Goal: Task Accomplishment & Management: Use online tool/utility

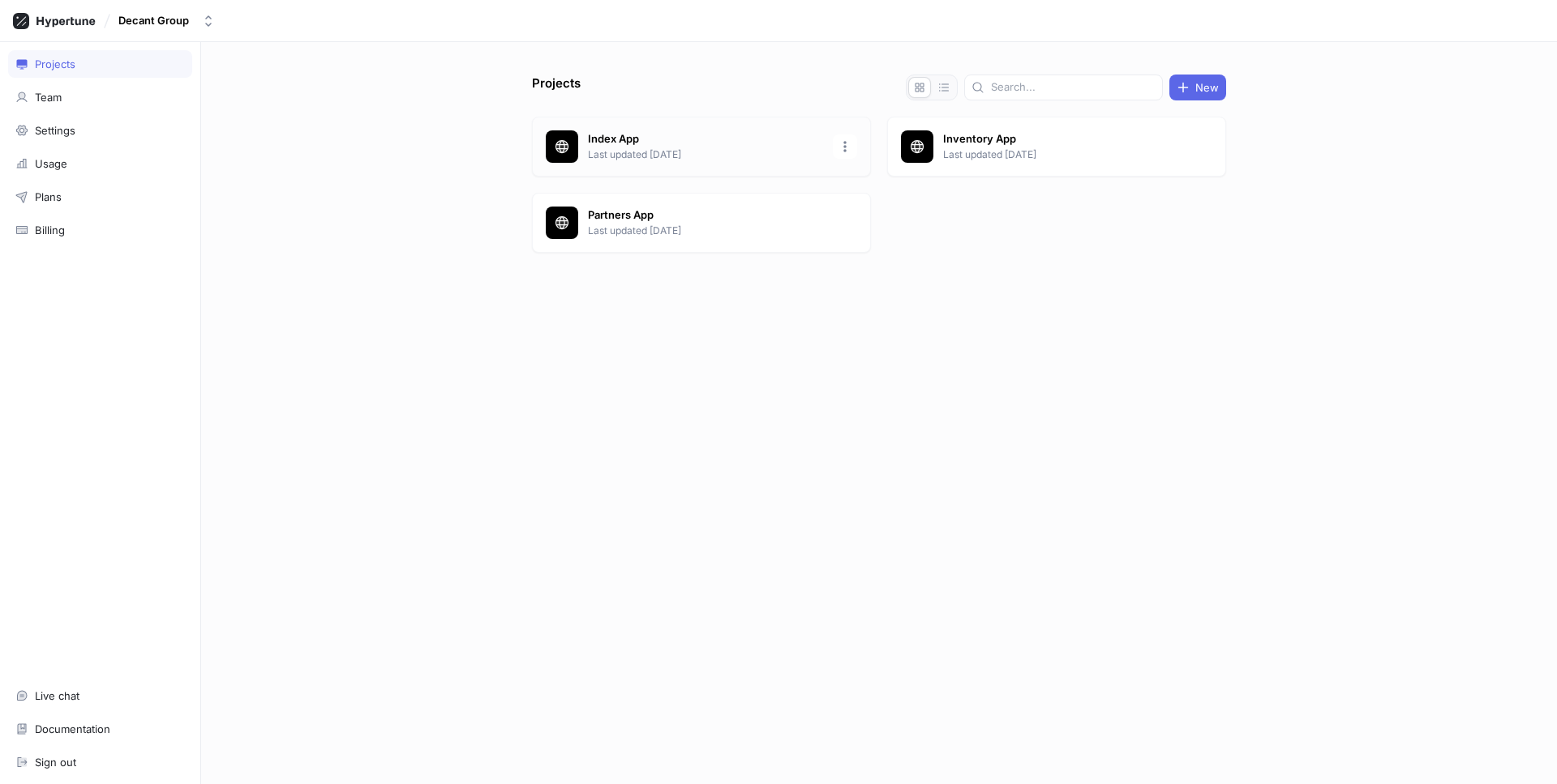
click at [773, 155] on p "Last updated [DATE]" at bounding box center [705, 155] width 236 height 15
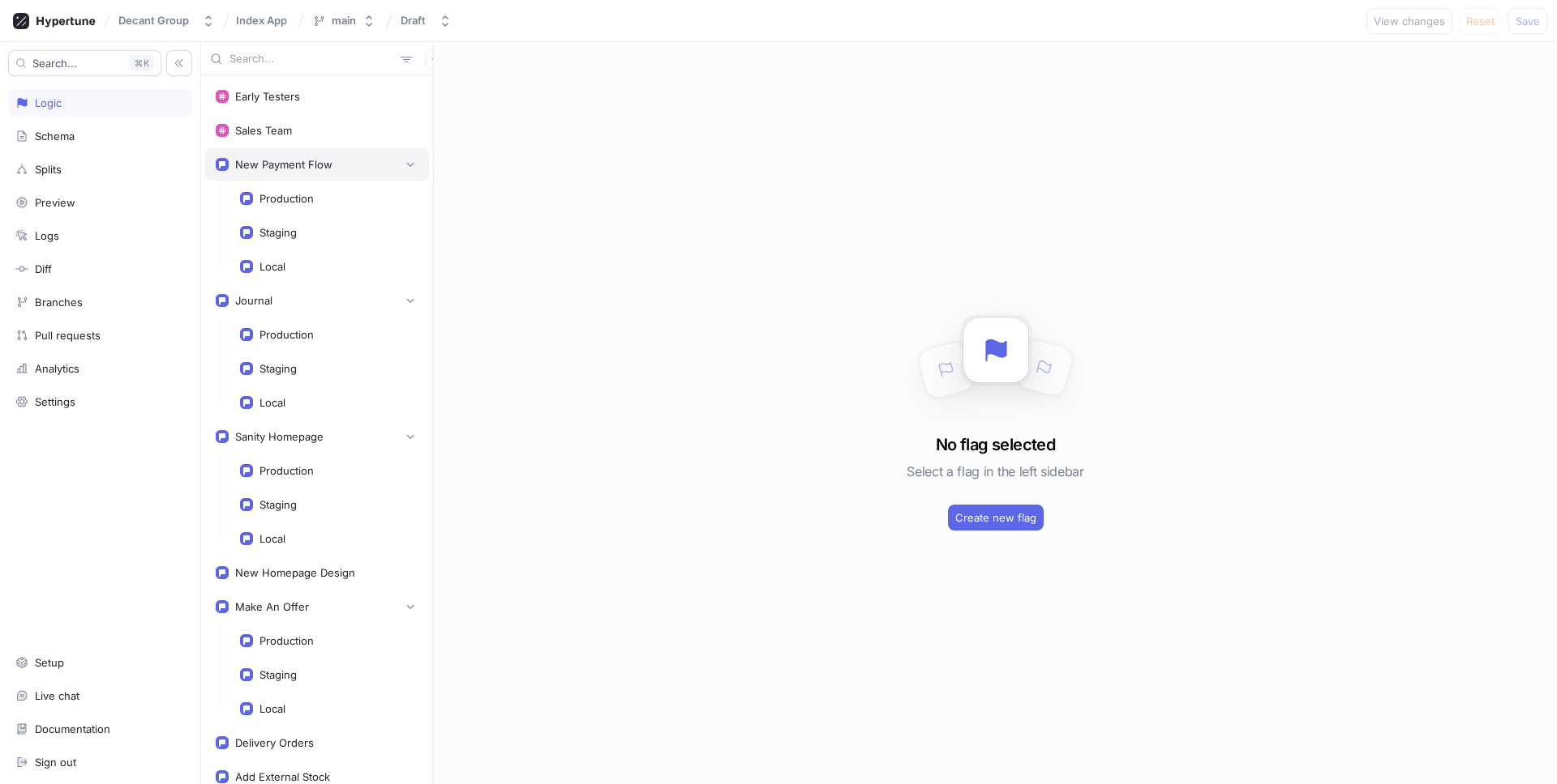
click at [340, 169] on div "New Payment Flow" at bounding box center [316, 165] width 203 height 16
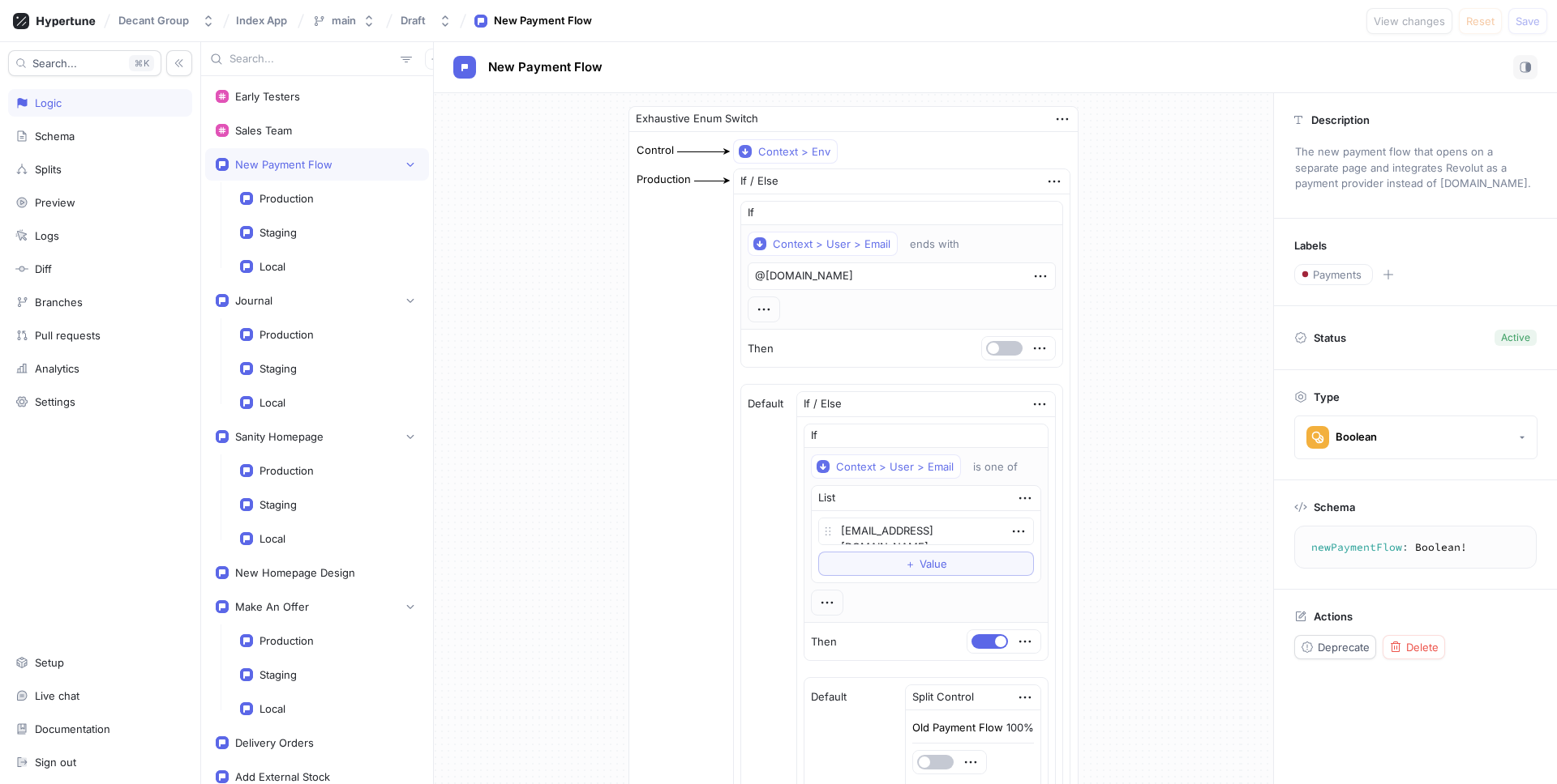
click at [1354, 547] on textarea "newPaymentFlow: Boolean!" at bounding box center [1415, 548] width 228 height 29
click at [348, 273] on div "Local" at bounding box center [329, 266] width 200 height 32
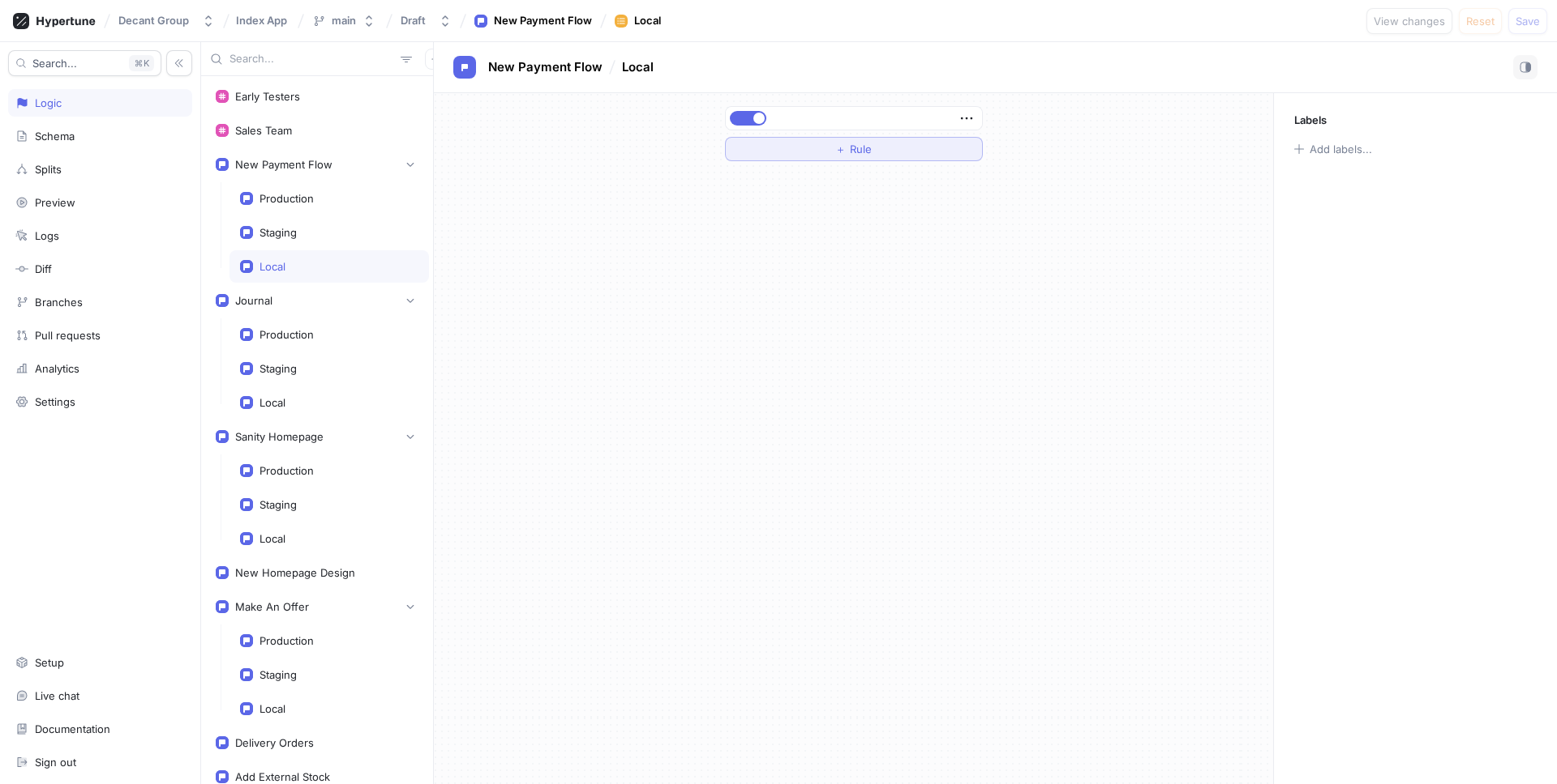
click at [953, 144] on button "＋ Rule" at bounding box center [853, 149] width 258 height 25
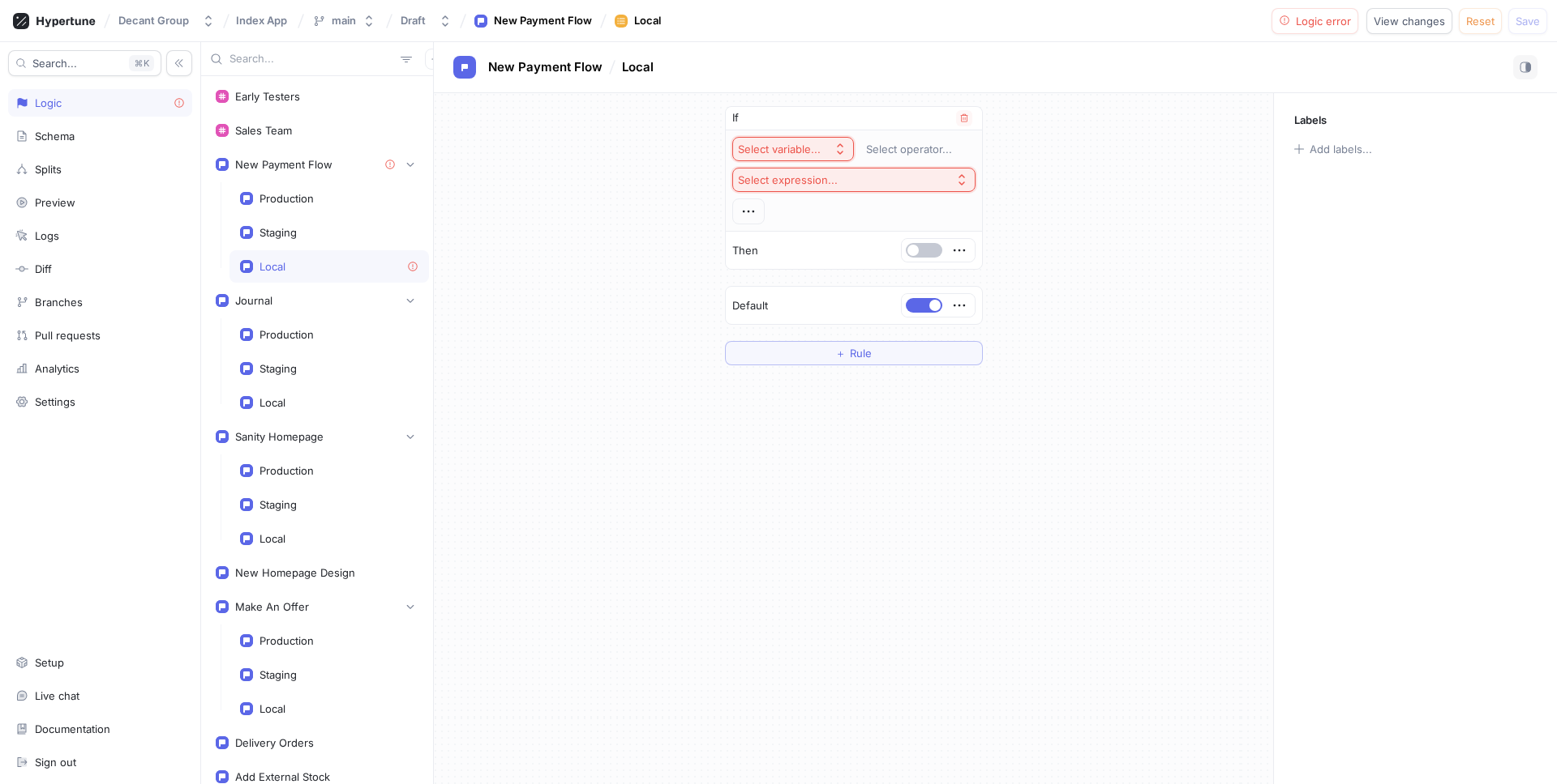
click at [839, 150] on icon "button" at bounding box center [839, 149] width 13 height 13
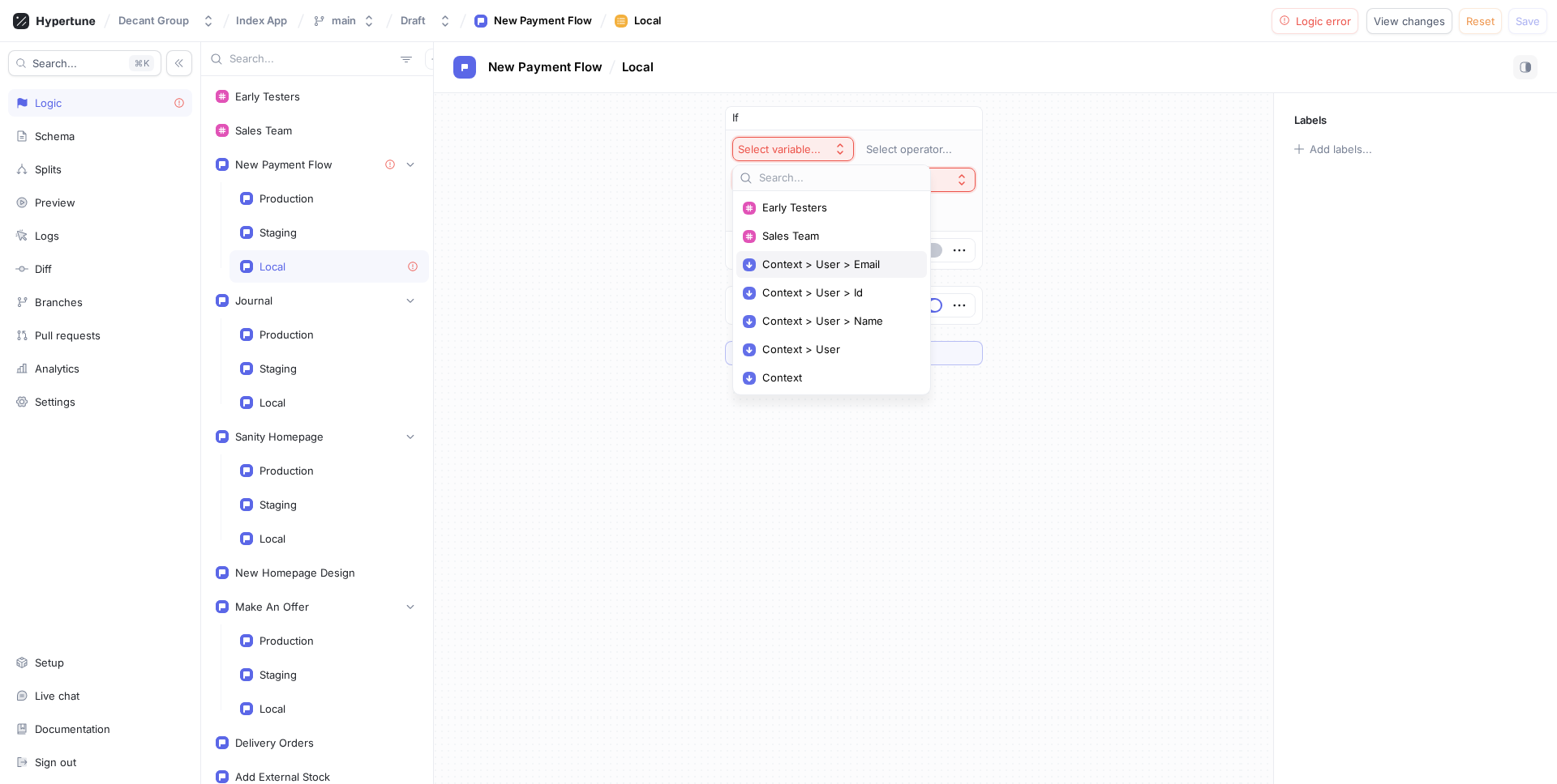
click at [863, 262] on span "Context > User > Email" at bounding box center [838, 264] width 150 height 14
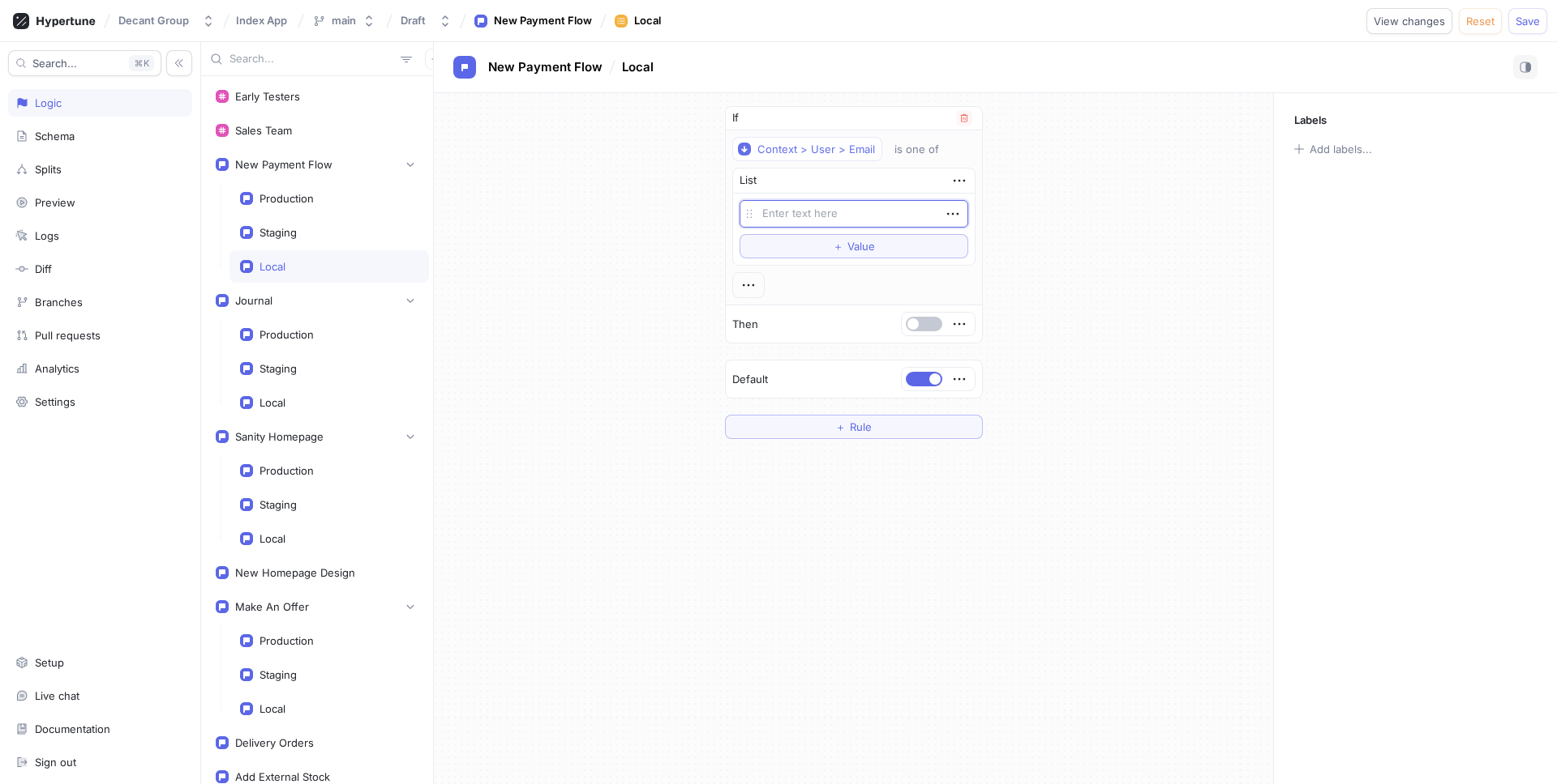
type textarea "x"
type textarea "cb"
type textarea "x"
type textarea "cbo"
type textarea "x"
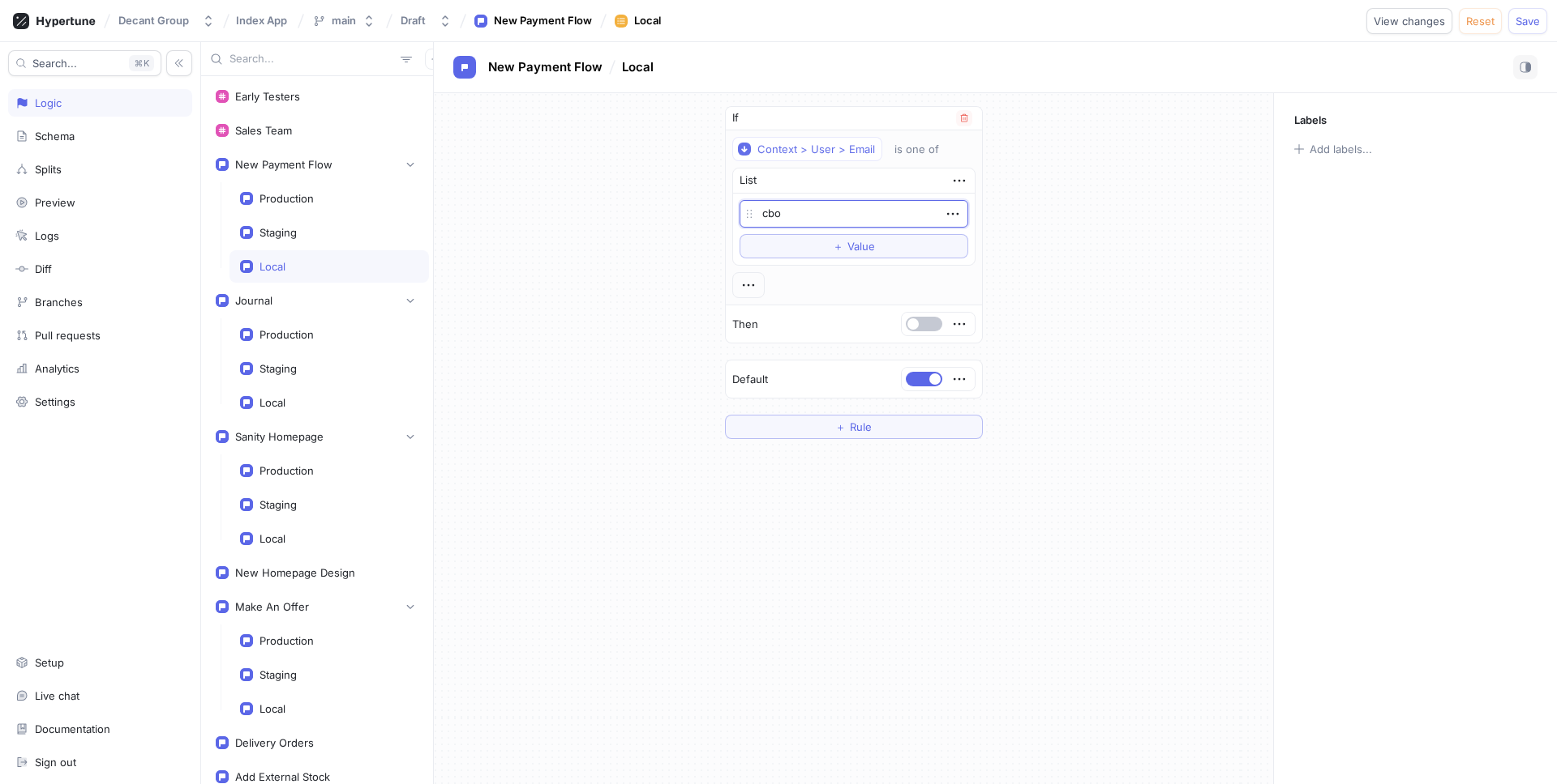
type textarea "cbon"
type textarea "x"
type textarea "cbone"
click at [828, 211] on textarea "cbone" at bounding box center [853, 214] width 228 height 27
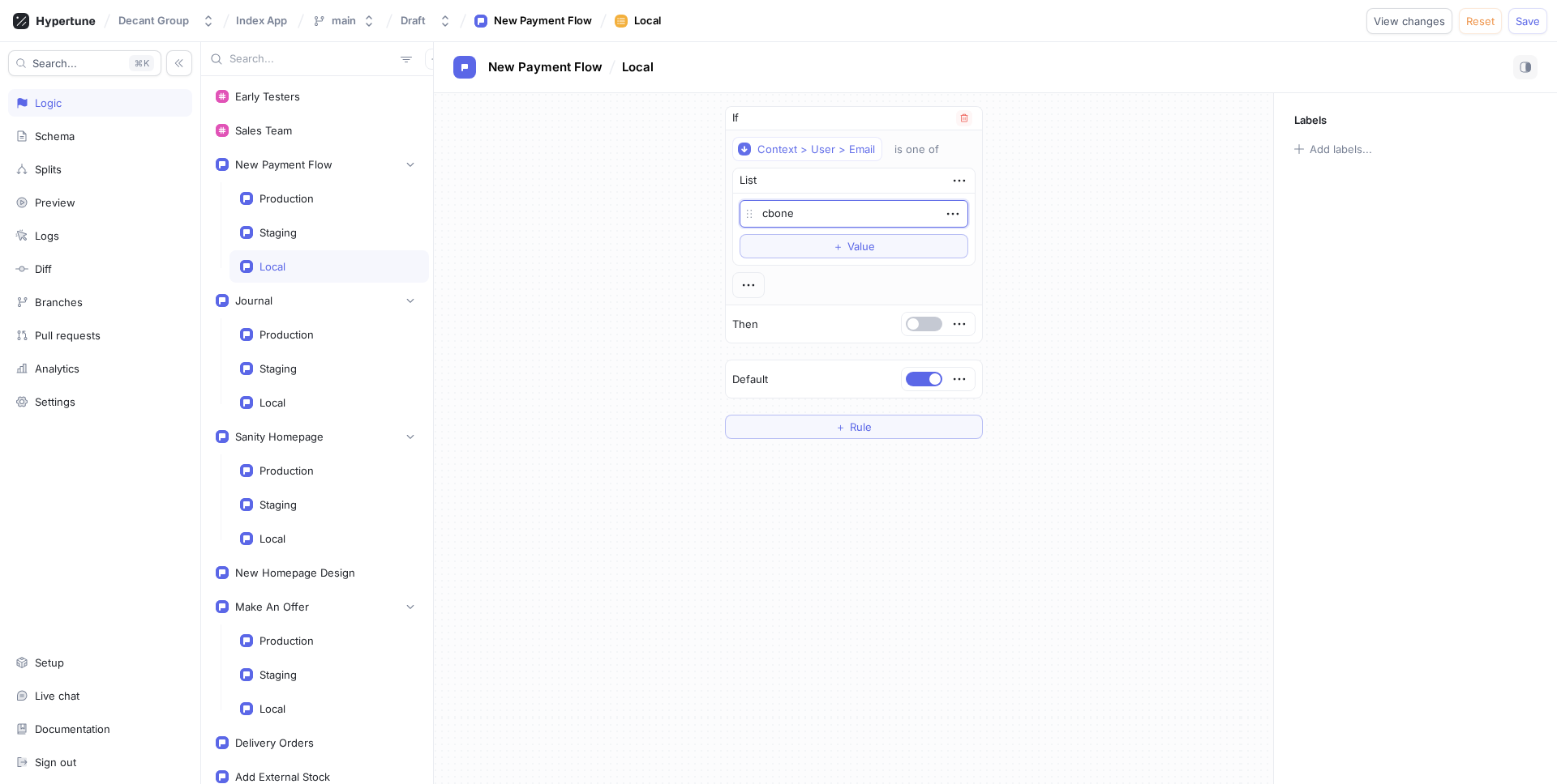
click at [828, 211] on textarea "cbone" at bounding box center [853, 214] width 228 height 27
paste textarea "@[DOMAIN_NAME]"
type textarea "x"
type textarea "[EMAIL_ADDRESS][DOMAIN_NAME]"
drag, startPoint x: 910, startPoint y: 206, endPoint x: 659, endPoint y: 206, distance: 251.0
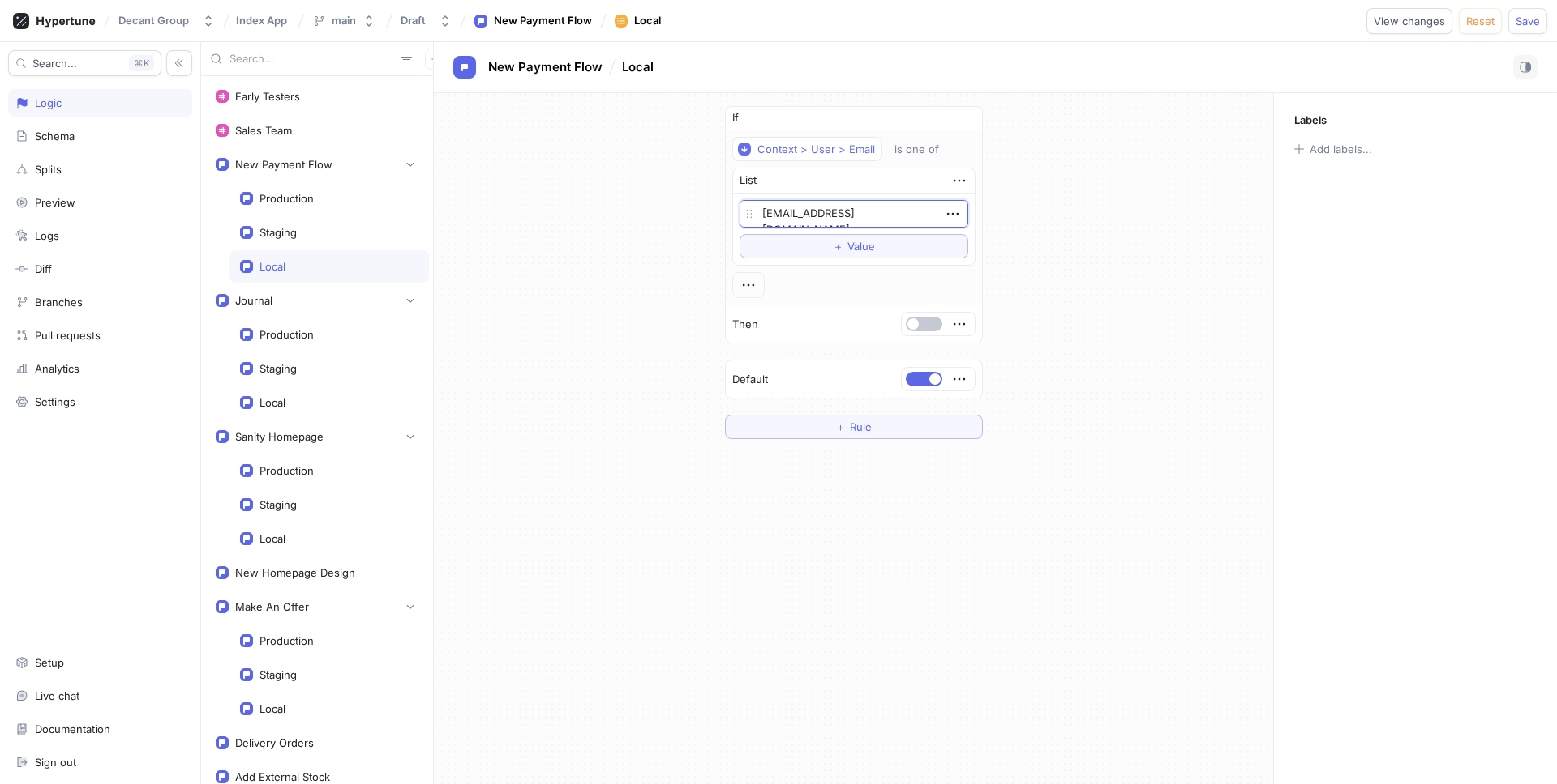
click at [659, 206] on div "If Context > User > Email is one of List [EMAIL_ADDRESS][DOMAIN_NAME] To pick u…" at bounding box center [853, 273] width 839 height 359
paste textarea "[EMAIL_ADDRESS][DOMAIN_NAME]"
type textarea "x"
type textarea "[EMAIL_ADDRESS][DOMAIN_NAME]"
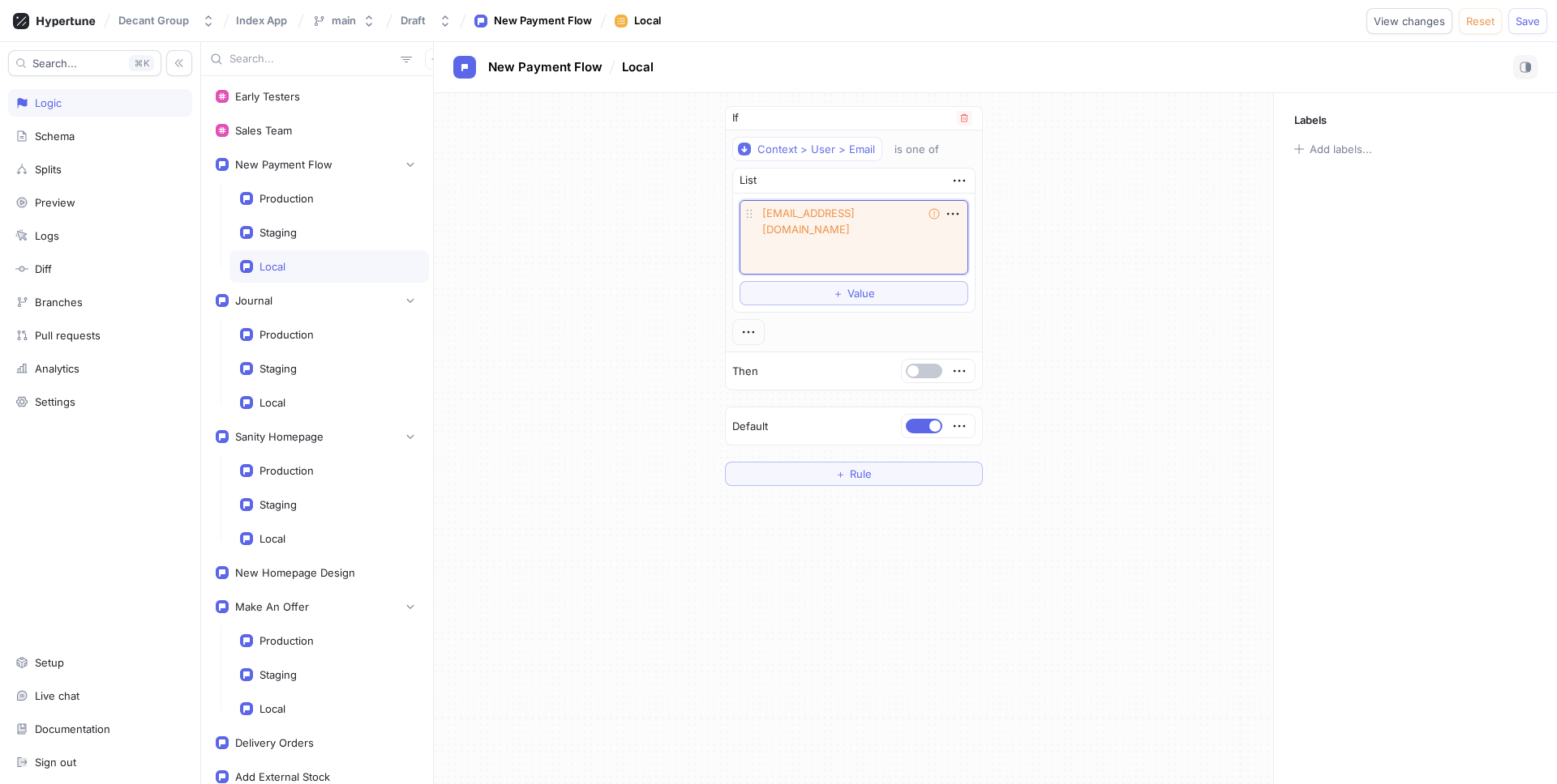
drag, startPoint x: 875, startPoint y: 268, endPoint x: 751, endPoint y: 231, distance: 129.4
click at [751, 231] on div "[EMAIL_ADDRESS][DOMAIN_NAME] Trailing whitespace" at bounding box center [853, 237] width 228 height 74
type textarea "x"
type textarea "[EMAIL_ADDRESS][DOMAIN_NAME]"
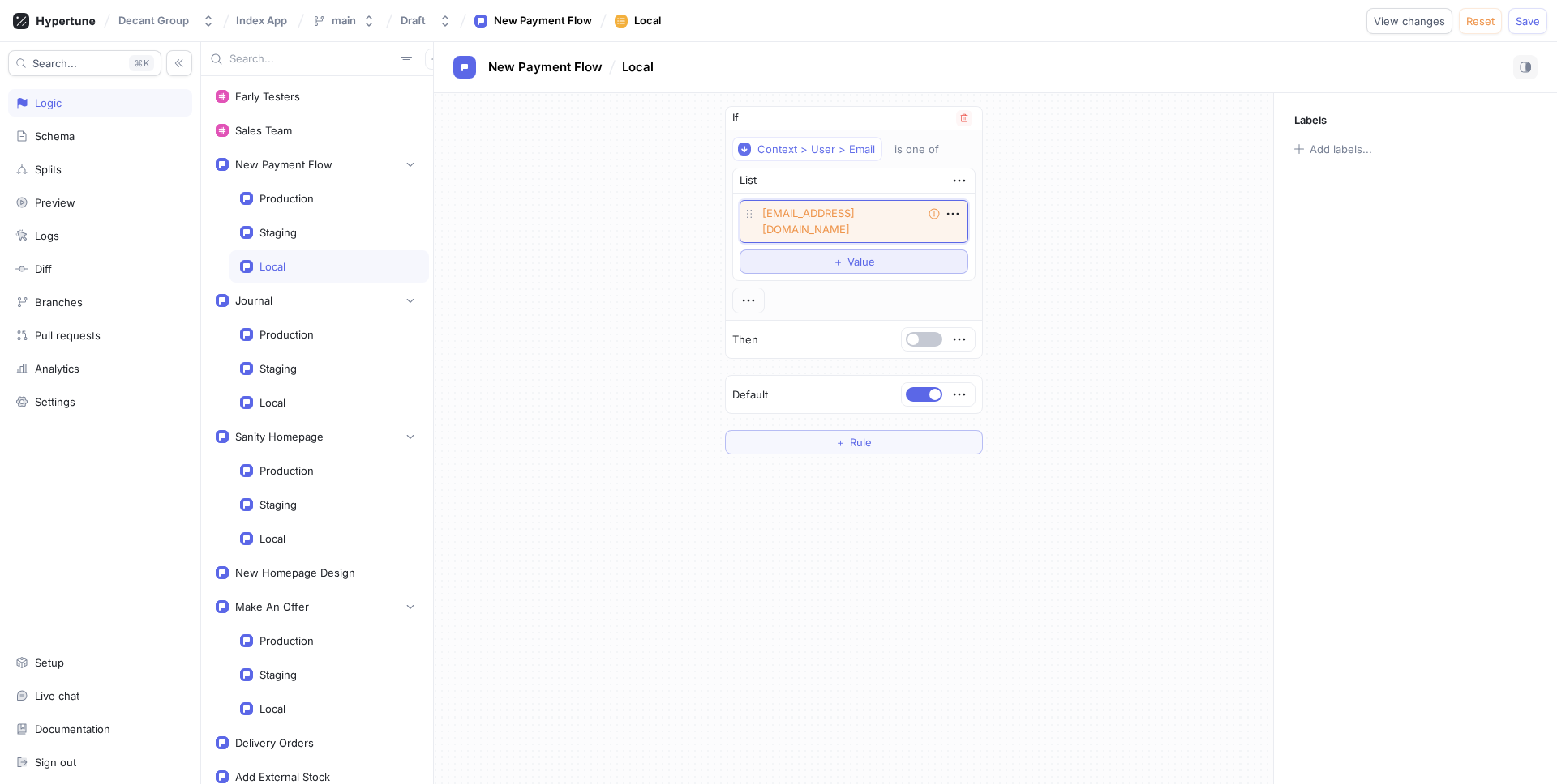
type textarea "x"
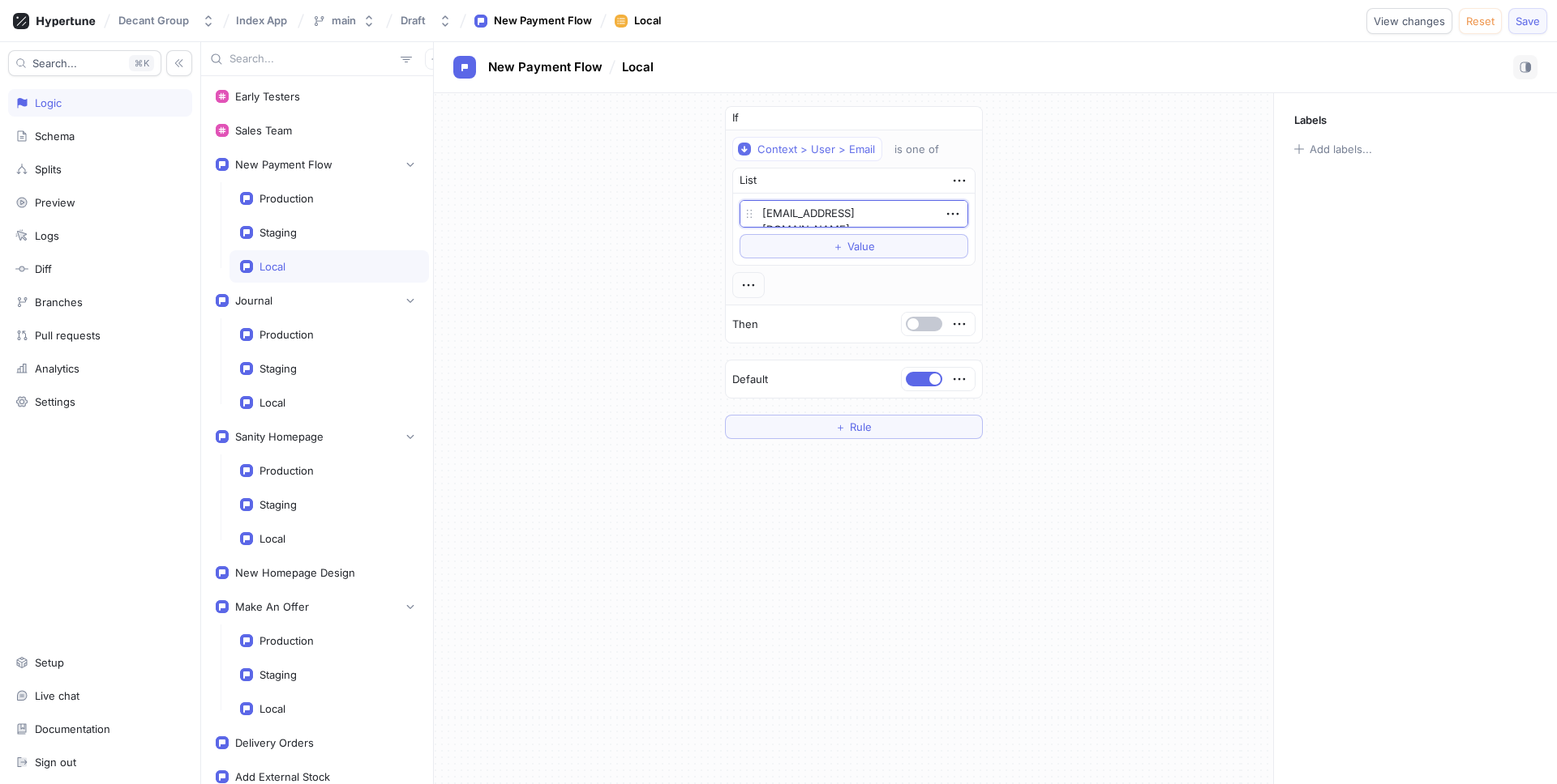
type textarea "[EMAIL_ADDRESS][DOMAIN_NAME]"
click at [1519, 24] on span "Save" at bounding box center [1527, 21] width 25 height 10
type textarea "x"
